Goal: Check status: Check status

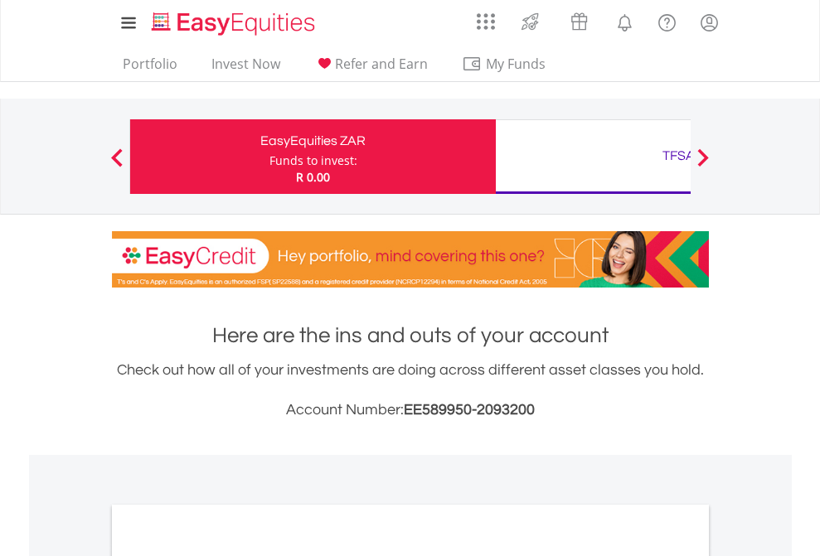
click at [269, 157] on div "Funds to invest:" at bounding box center [313, 161] width 88 height 17
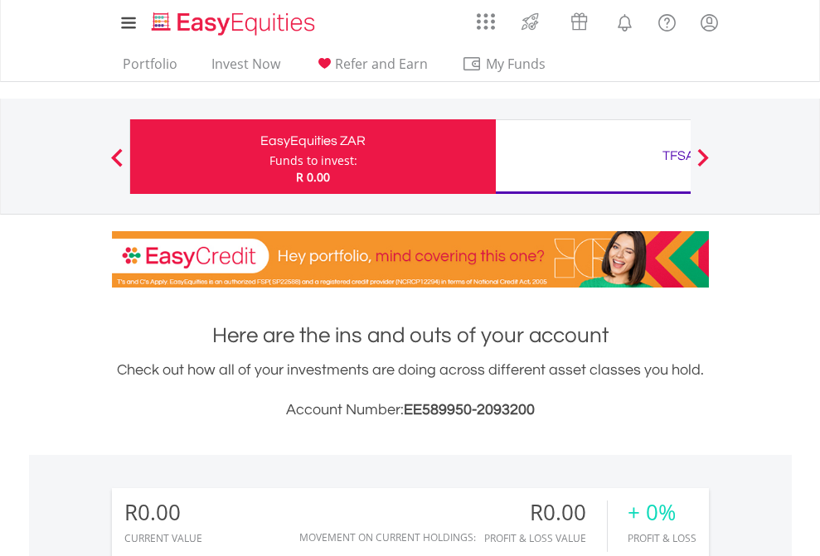
scroll to position [159, 260]
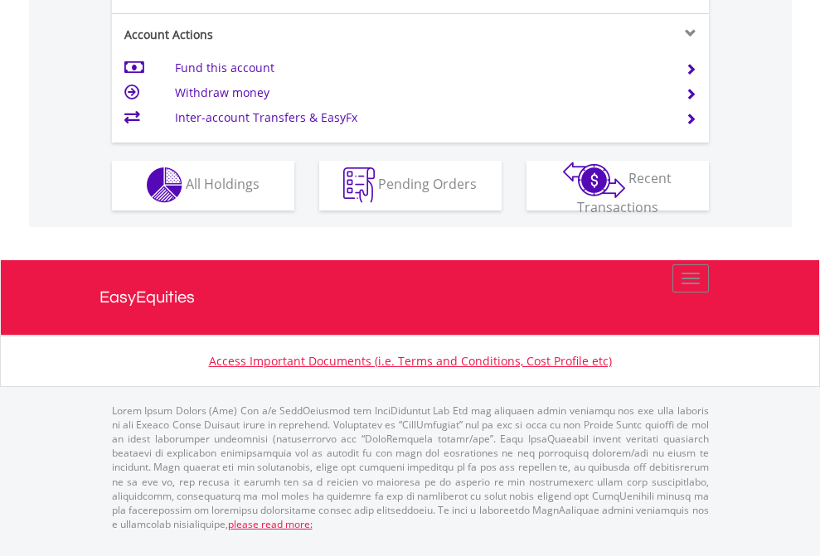
scroll to position [1551, 0]
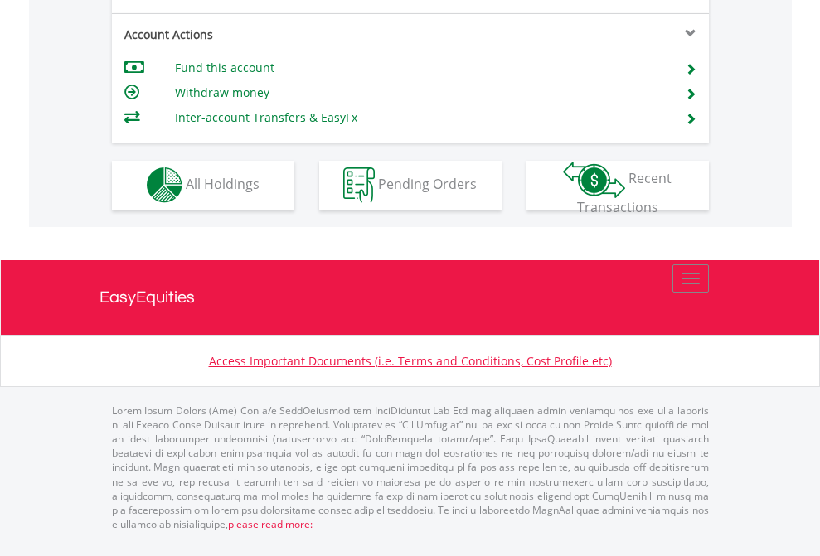
scroll to position [1551, 0]
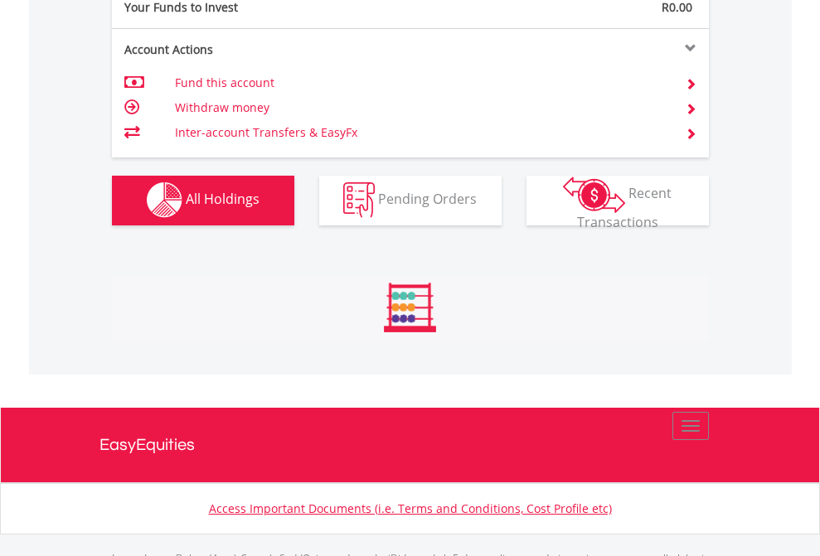
scroll to position [1642, 0]
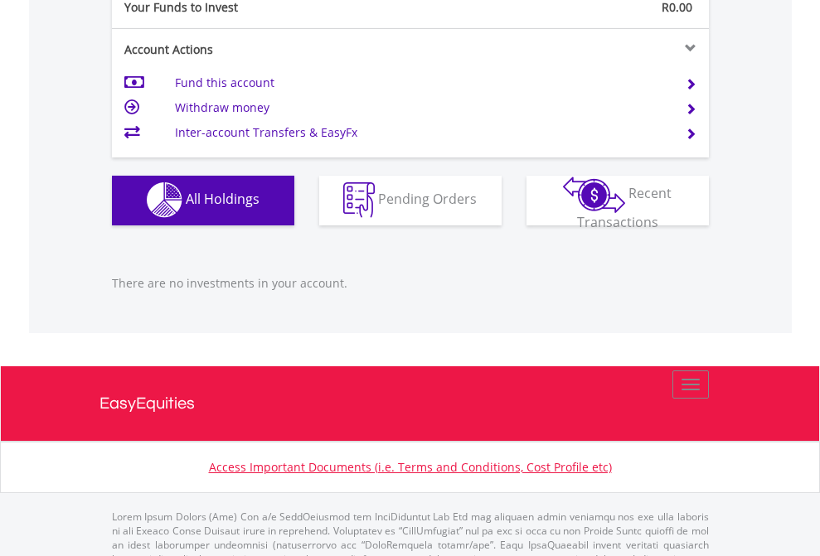
scroll to position [1642, 0]
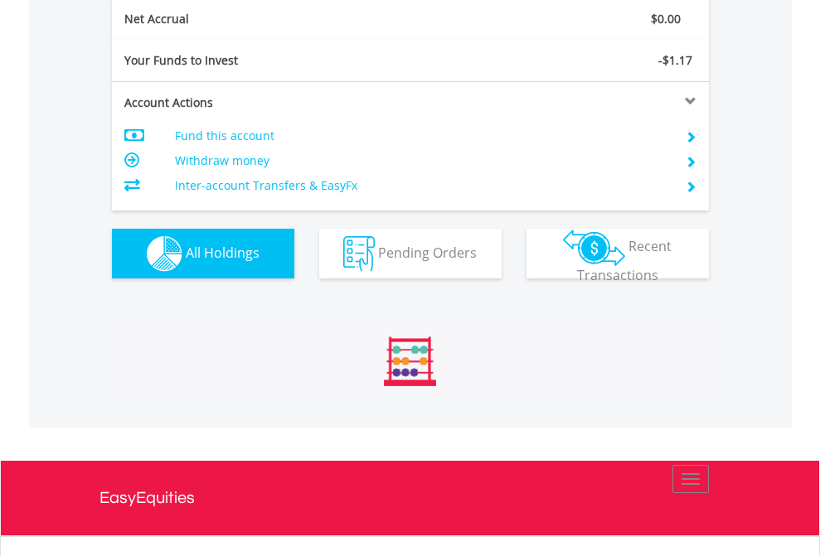
scroll to position [159, 260]
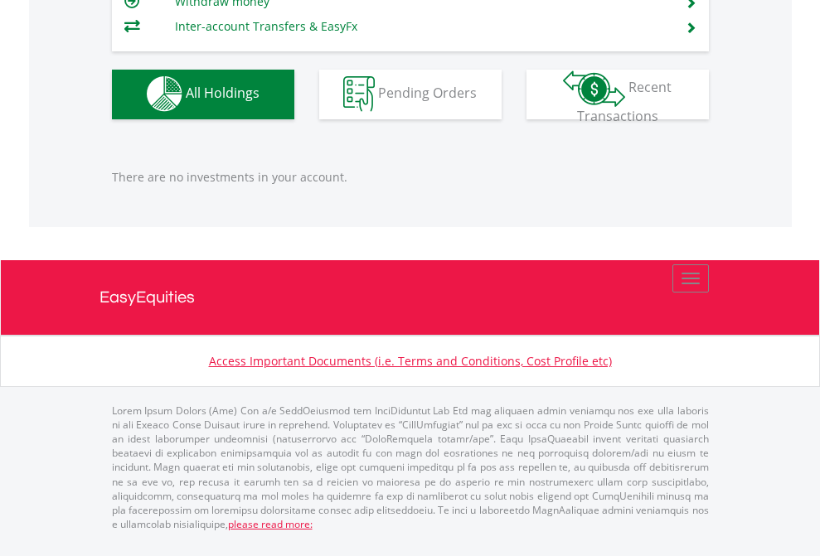
scroll to position [1642, 0]
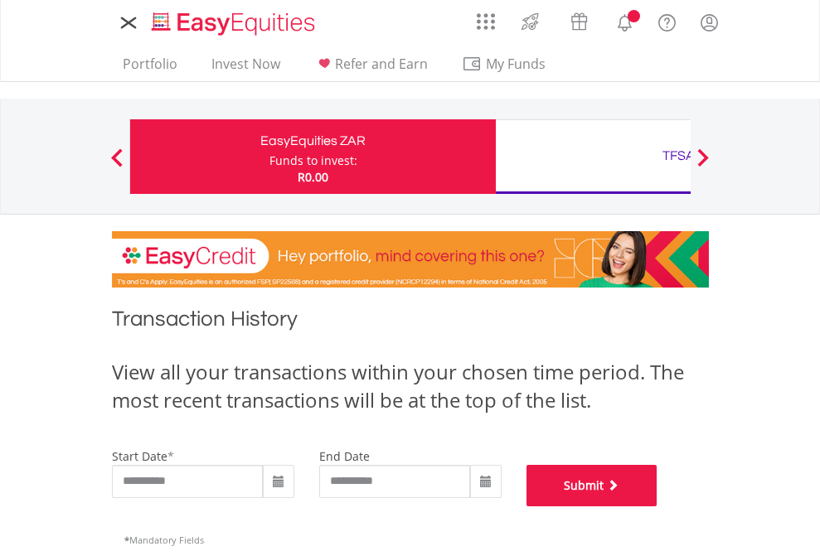
click at [658, 507] on button "Submit" at bounding box center [592, 485] width 131 height 41
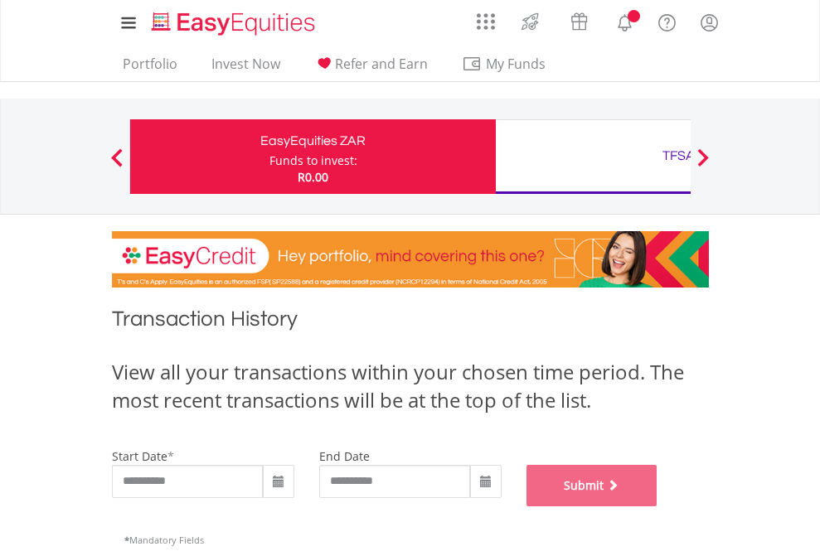
scroll to position [672, 0]
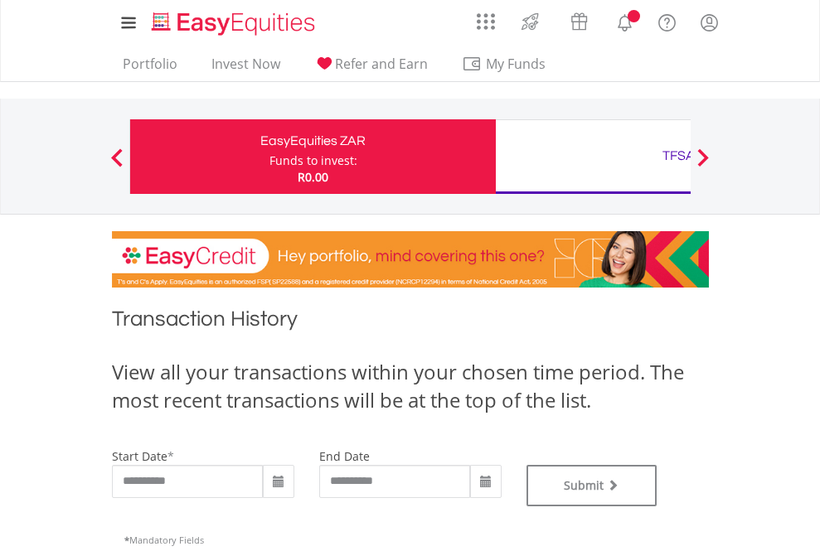
click at [593, 157] on div "TFSA" at bounding box center [679, 155] width 346 height 23
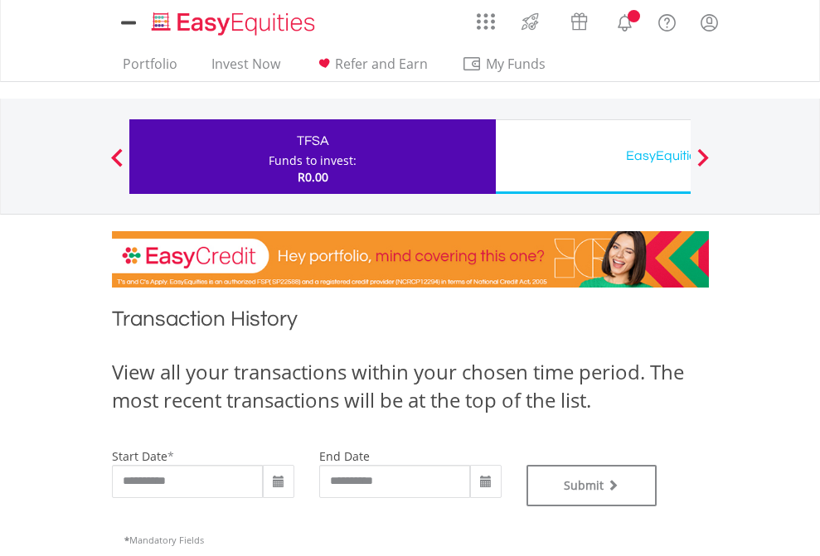
type input "**********"
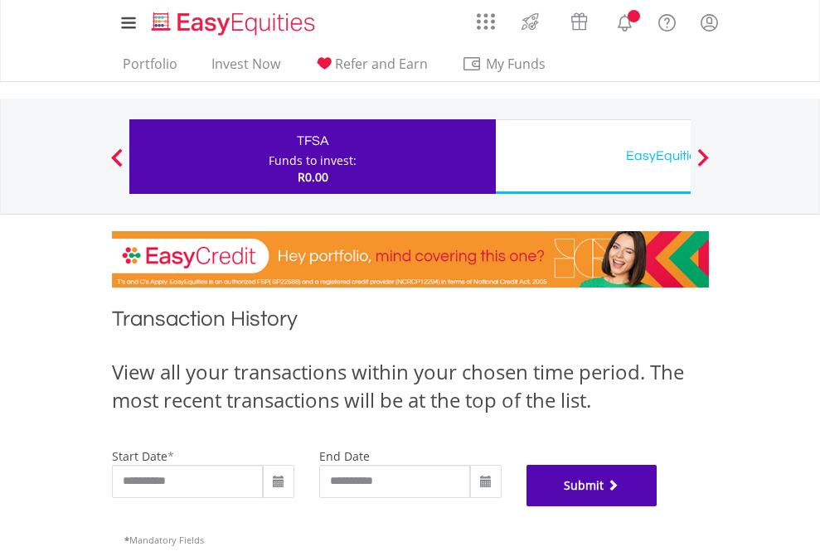
click at [658, 507] on button "Submit" at bounding box center [592, 485] width 131 height 41
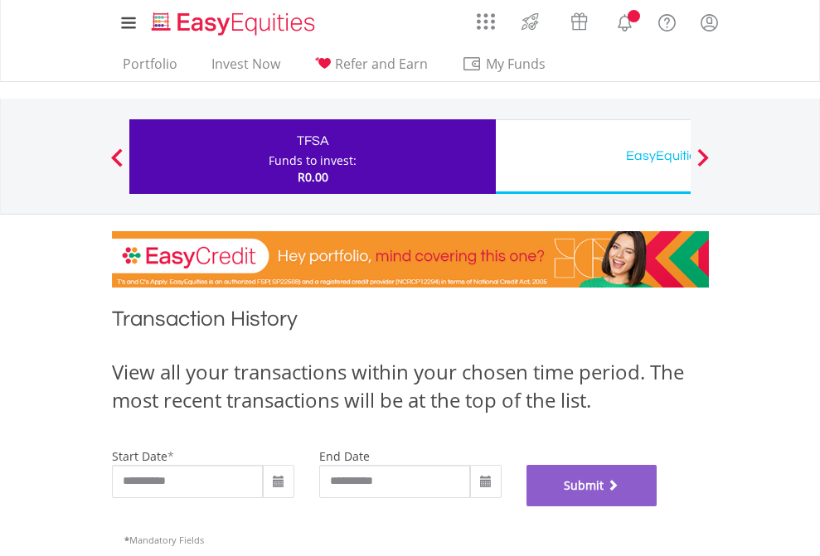
scroll to position [672, 0]
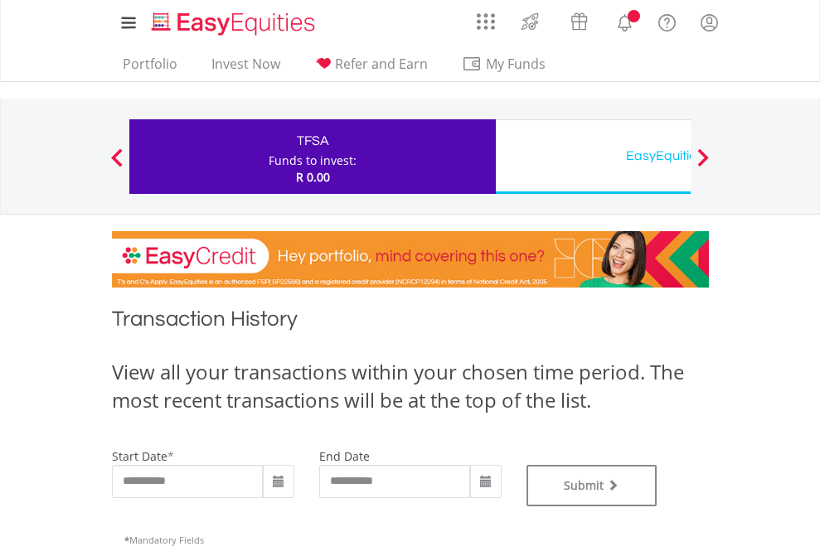
click at [593, 157] on div "EasyEquities USD" at bounding box center [679, 155] width 346 height 23
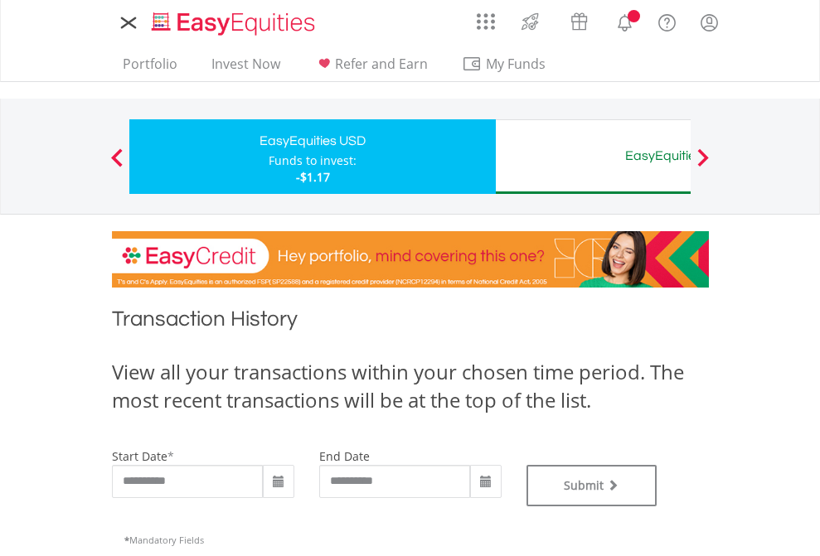
type input "**********"
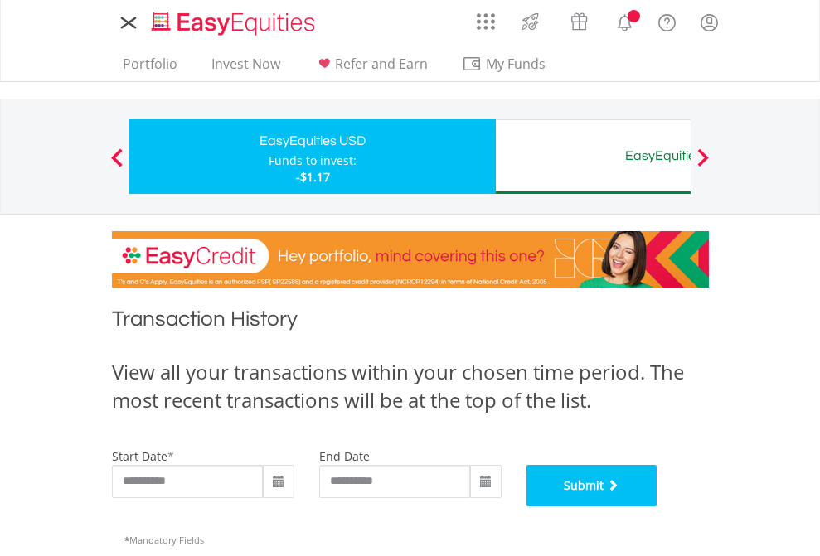
click at [658, 507] on button "Submit" at bounding box center [592, 485] width 131 height 41
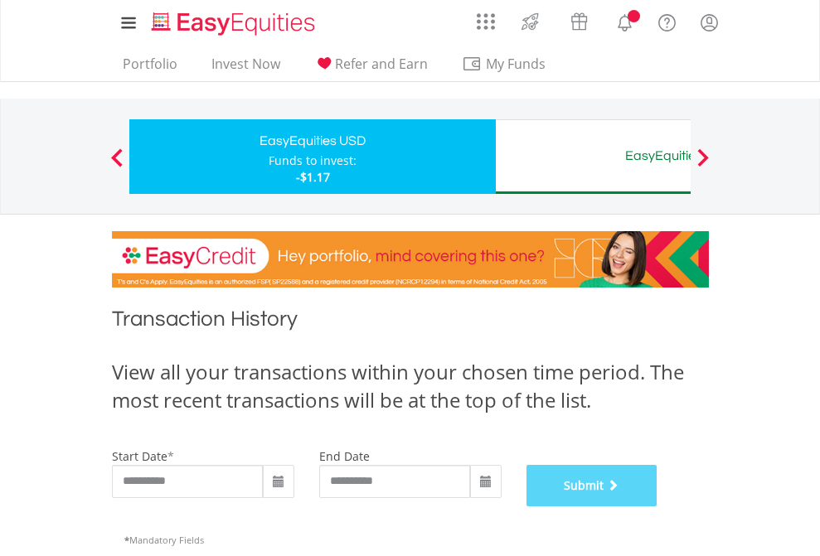
scroll to position [672, 0]
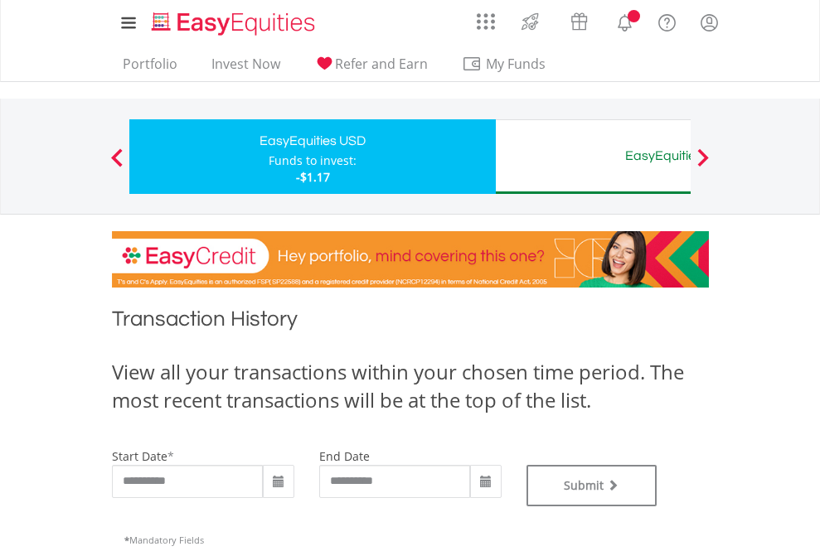
click at [593, 157] on div "EasyEquities AUD" at bounding box center [679, 155] width 346 height 23
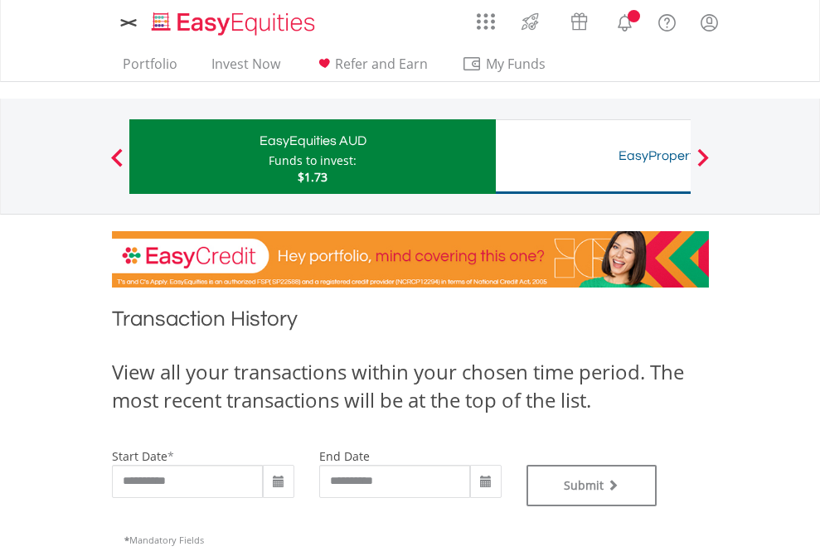
type input "**********"
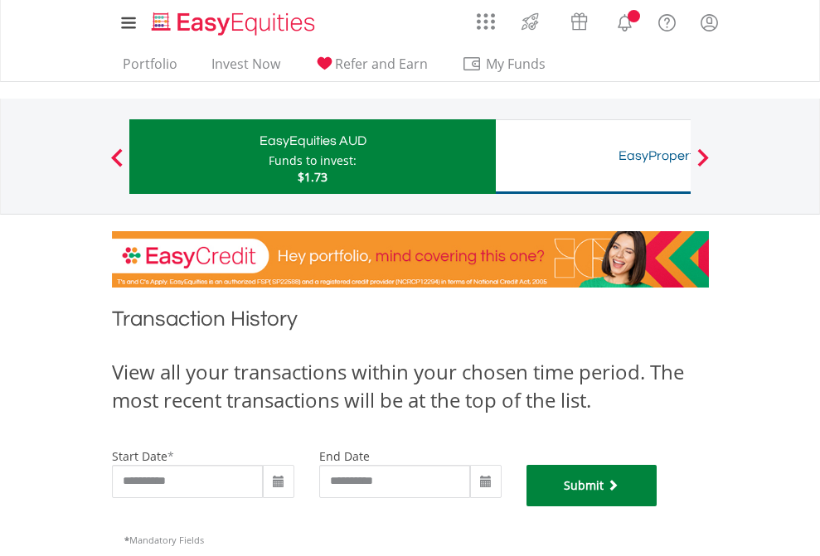
click at [658, 507] on button "Submit" at bounding box center [592, 485] width 131 height 41
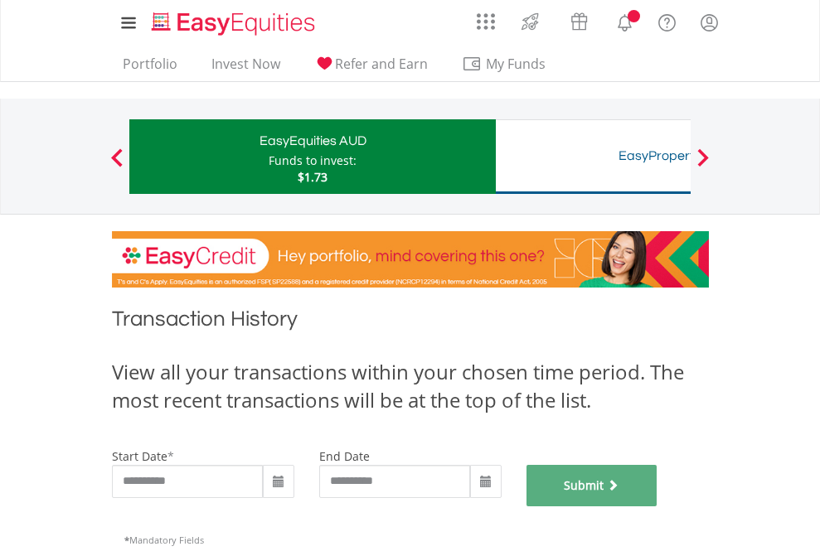
scroll to position [672, 0]
